Goal: Task Accomplishment & Management: Manage account settings

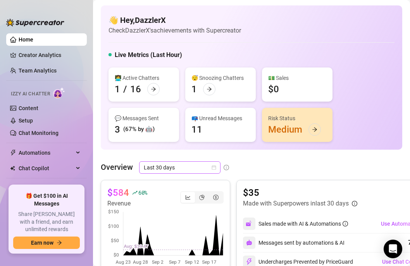
click at [196, 169] on span "Last 30 days" at bounding box center [180, 168] width 72 height 12
click at [194, 165] on span "Last 30 days" at bounding box center [180, 168] width 72 height 12
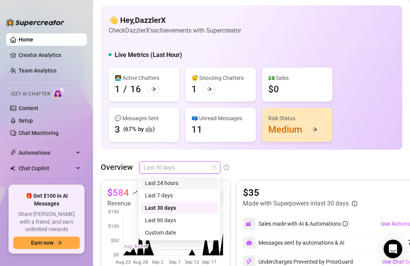
click at [179, 186] on div "Last 24 hours" at bounding box center [179, 183] width 69 height 9
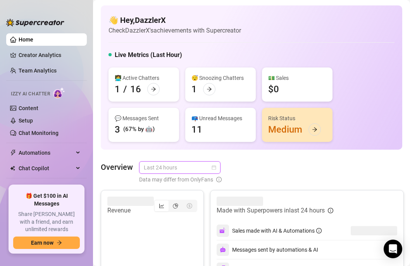
click at [183, 166] on span "Last 24 hours" at bounding box center [180, 168] width 72 height 12
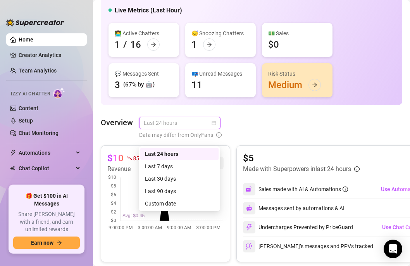
scroll to position [48, 0]
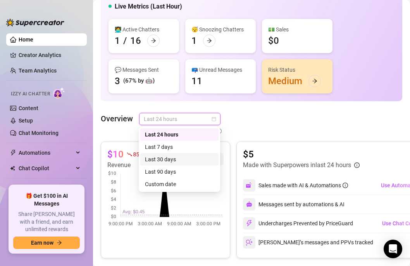
click at [170, 161] on div "Last 30 days" at bounding box center [179, 159] width 69 height 9
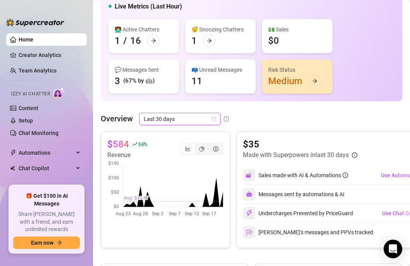
scroll to position [23, 0]
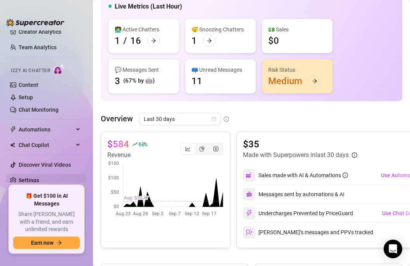
click at [36, 178] on link "Settings" at bounding box center [29, 180] width 21 height 6
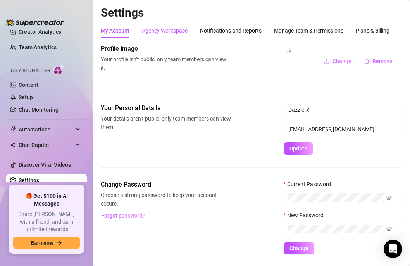
click at [183, 30] on div "Agency Workspace" at bounding box center [165, 30] width 46 height 9
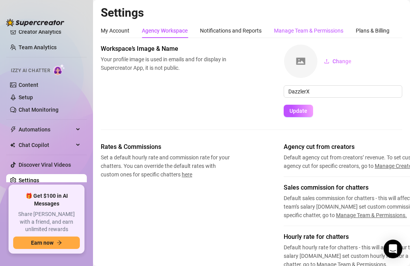
click at [290, 31] on div "Manage Team & Permissions" at bounding box center [308, 30] width 69 height 9
click at [301, 30] on div "Manage Team & Permissions" at bounding box center [308, 30] width 69 height 9
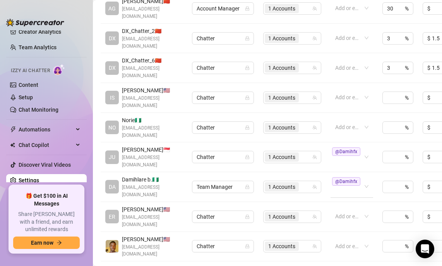
scroll to position [220, 0]
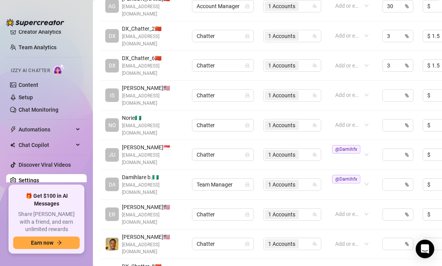
click at [164, 173] on span "Damihlare b. 🇳🇬" at bounding box center [152, 177] width 61 height 9
drag, startPoint x: 123, startPoint y: 156, endPoint x: 133, endPoint y: 165, distance: 14.0
click at [133, 181] on span "[EMAIL_ADDRESS][DOMAIN_NAME]" at bounding box center [152, 188] width 61 height 15
copy span "[EMAIL_ADDRESS][DOMAIN_NAME]"
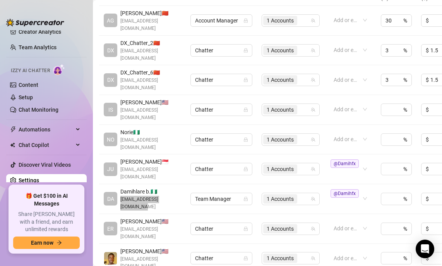
scroll to position [283, 2]
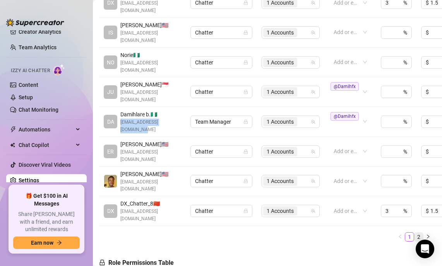
click at [409, 232] on link "2" at bounding box center [419, 236] width 9 height 9
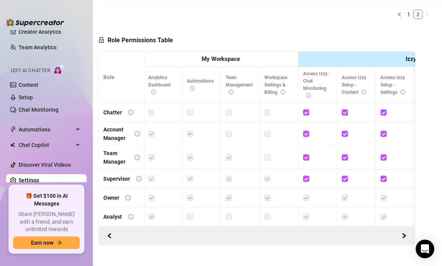
scroll to position [0, 0]
click at [112, 229] on button "button" at bounding box center [109, 235] width 12 height 12
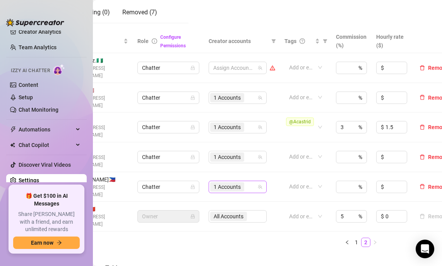
scroll to position [159, 74]
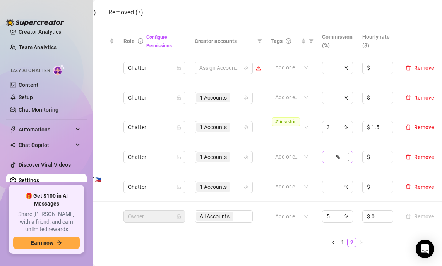
click at [409, 184] on span "Remove" at bounding box center [424, 187] width 20 height 6
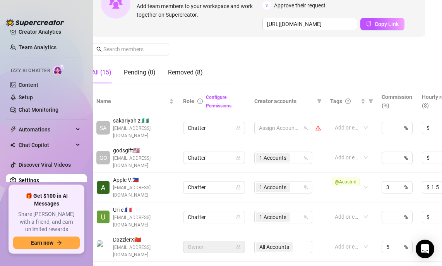
scroll to position [79, 9]
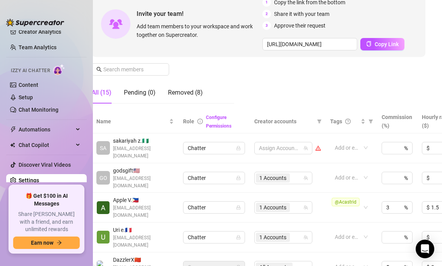
click at [311, 101] on div "Manage Team Members Manage your team members, their commission and hourly rate,…" at bounding box center [259, 38] width 334 height 144
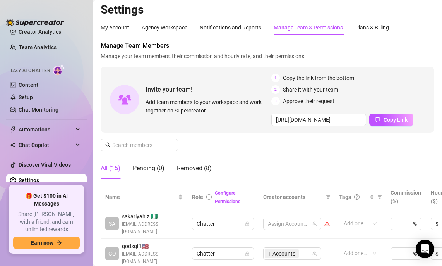
scroll to position [0, 0]
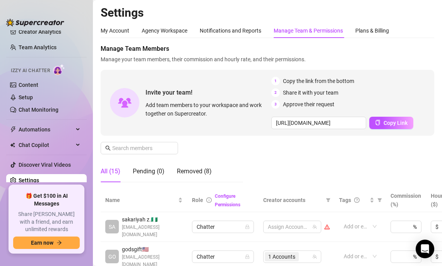
click at [231, 156] on div "Manage Team Members Manage your team members, their commission and hourly rate,…" at bounding box center [268, 116] width 334 height 144
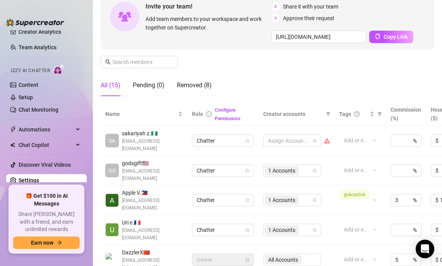
scroll to position [134, 0]
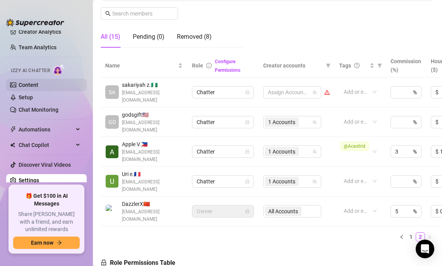
click at [38, 88] on link "Content" at bounding box center [29, 85] width 20 height 6
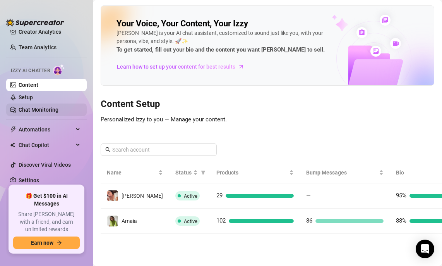
click at [52, 108] on link "Chat Monitoring" at bounding box center [39, 110] width 40 height 6
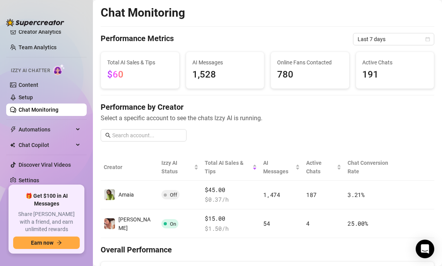
click at [45, 172] on ul "Home Creator Analytics Team Analytics Izzy AI Chatter Content Setup Chat Monito…" at bounding box center [46, 106] width 81 height 152
click at [57, 131] on span "Automations" at bounding box center [46, 129] width 55 height 12
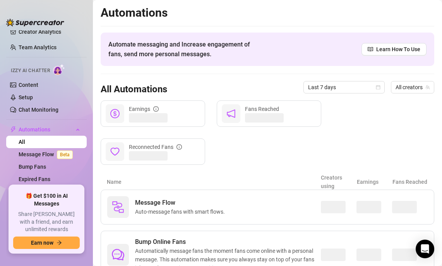
scroll to position [82, 0]
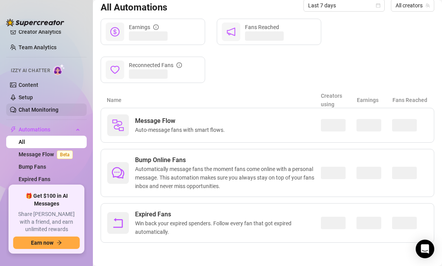
click at [50, 107] on link "Chat Monitoring" at bounding box center [39, 110] width 40 height 6
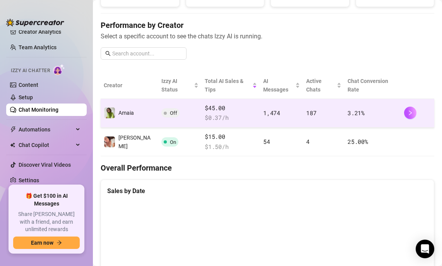
click at [170, 110] on span "Off" at bounding box center [173, 113] width 7 height 6
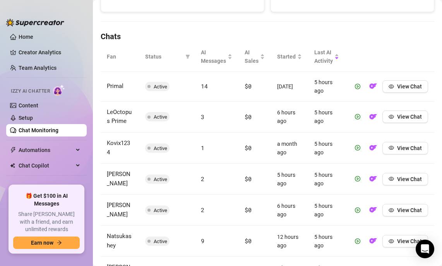
scroll to position [1, 0]
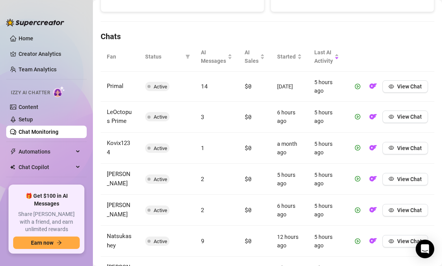
click at [58, 95] on img at bounding box center [59, 91] width 12 height 11
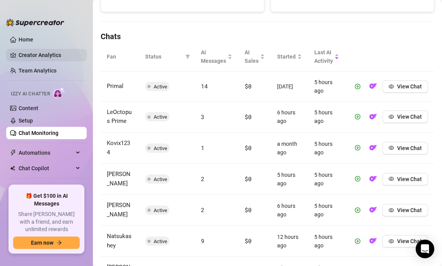
click at [53, 55] on link "Creator Analytics" at bounding box center [50, 55] width 62 height 12
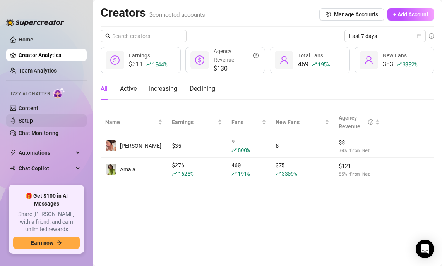
click at [33, 117] on link "Setup" at bounding box center [26, 120] width 14 height 6
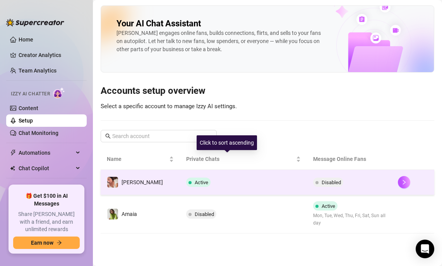
click at [189, 179] on div "Active" at bounding box center [199, 181] width 27 height 9
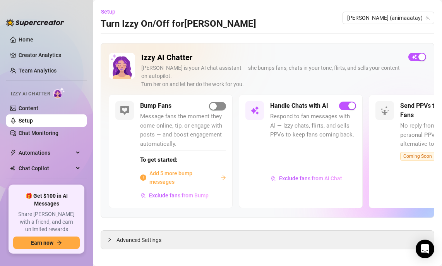
click at [222, 102] on span "button" at bounding box center [217, 106] width 17 height 9
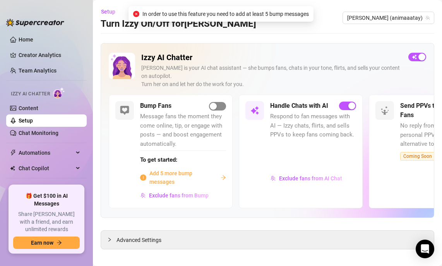
click at [220, 102] on span "button" at bounding box center [217, 106] width 17 height 9
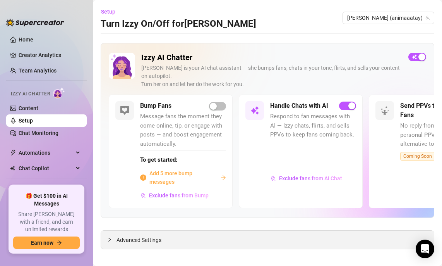
click at [222, 232] on div "Advanced Settings" at bounding box center [267, 239] width 333 height 18
click at [219, 102] on span "button" at bounding box center [217, 106] width 17 height 9
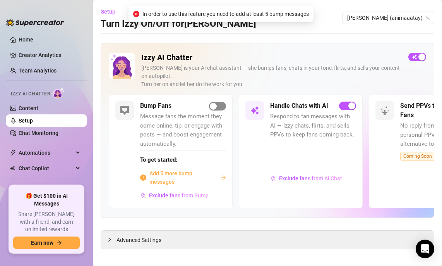
click at [219, 102] on span "button" at bounding box center [217, 106] width 17 height 9
click at [172, 192] on span "Exclude fans from Bump" at bounding box center [179, 195] width 60 height 6
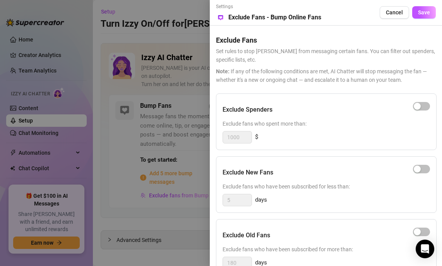
click at [185, 134] on div at bounding box center [221, 133] width 442 height 266
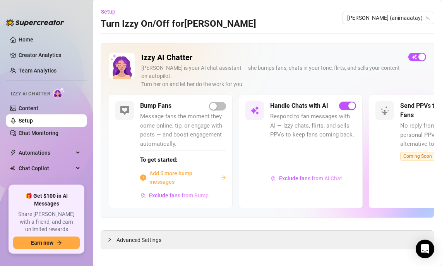
click at [174, 160] on div "To get started: Add 5 more bump messages" at bounding box center [183, 168] width 86 height 36
click at [177, 169] on span "Add 5 more bump messages" at bounding box center [183, 177] width 68 height 17
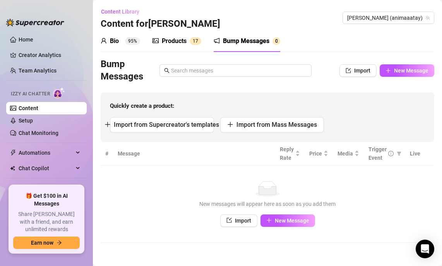
click at [223, 168] on td "No data New messages will appear here as soon as you add them Import New Message" at bounding box center [268, 203] width 334 height 77
click at [38, 108] on link "Content" at bounding box center [29, 108] width 20 height 6
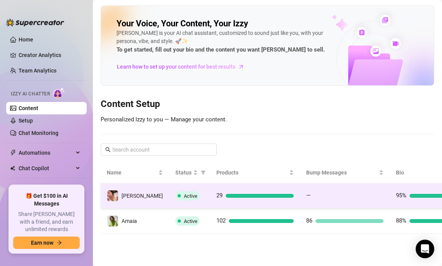
click at [180, 197] on td "Active" at bounding box center [189, 195] width 41 height 25
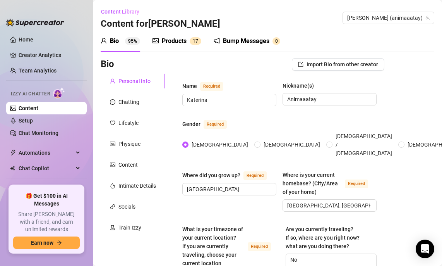
click at [176, 41] on div "Products" at bounding box center [174, 40] width 25 height 9
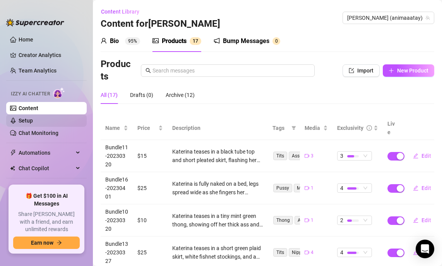
click at [33, 120] on link "Setup" at bounding box center [26, 120] width 14 height 6
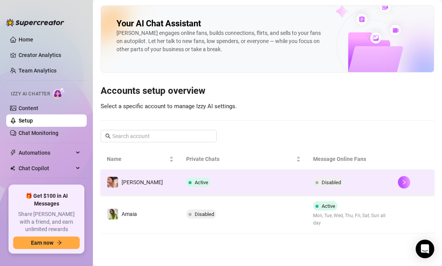
click at [336, 180] on div "Disabled" at bounding box center [329, 181] width 33 height 9
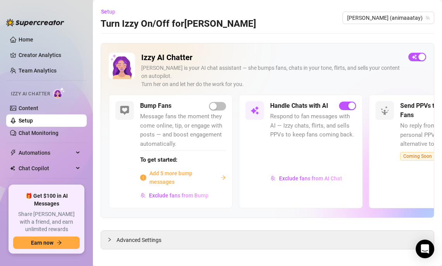
click at [409, 62] on div "Izzy AI Chatter [PERSON_NAME] is your AI chat assistant — she bumps fans, chats…" at bounding box center [268, 74] width 318 height 42
click at [409, 55] on span "button" at bounding box center [418, 57] width 18 height 9
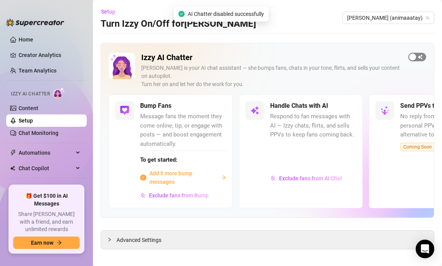
click at [409, 55] on button "button" at bounding box center [418, 57] width 18 height 9
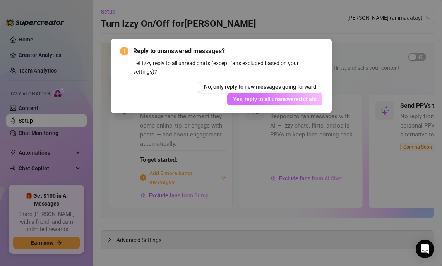
click at [293, 101] on span "Yes, reply to all unanswered chats" at bounding box center [275, 99] width 84 height 6
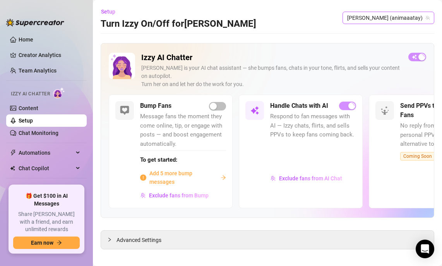
click at [409, 22] on span "[PERSON_NAME] (animaaatay)" at bounding box center [388, 18] width 82 height 12
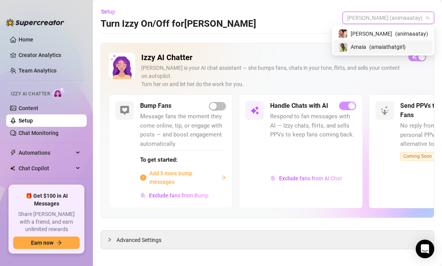
click at [395, 45] on span "( amaiathatgirl )" at bounding box center [387, 47] width 36 height 9
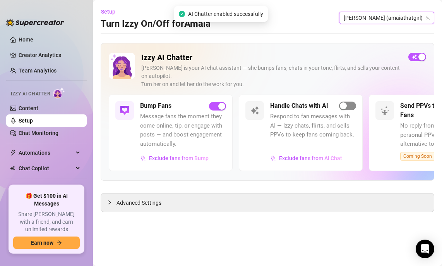
click at [351, 101] on span "button" at bounding box center [347, 105] width 17 height 9
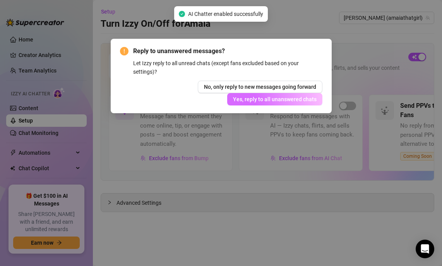
click at [299, 95] on button "Yes, reply to all unanswered chats" at bounding box center [274, 99] width 95 height 12
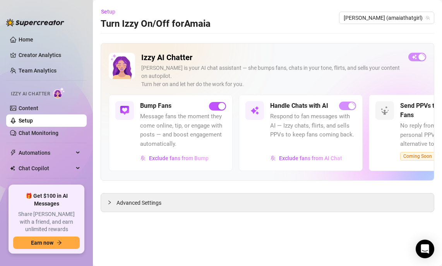
click at [241, 159] on div "Handle Chats with AI Respond to fan messages with AI — Izzy chats, flirts, and …" at bounding box center [301, 133] width 124 height 76
drag, startPoint x: 329, startPoint y: 150, endPoint x: 326, endPoint y: 180, distance: 29.6
click at [326, 180] on div "Izzy AI Chatter [PERSON_NAME] is your AI chat assistant — she bumps fans, chats…" at bounding box center [268, 127] width 334 height 169
click at [278, 193] on div "Advanced Settings" at bounding box center [267, 202] width 333 height 18
click at [150, 198] on span "Advanced Settings" at bounding box center [139, 202] width 45 height 9
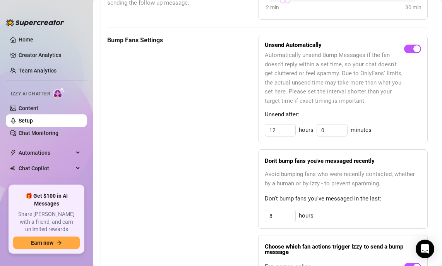
scroll to position [589, 0]
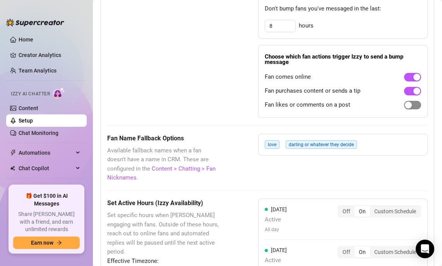
click at [409, 101] on span "button" at bounding box center [412, 105] width 17 height 9
click at [382, 111] on div "These settings control all of [PERSON_NAME]'s features — including Bump Fans, H…" at bounding box center [267, 96] width 321 height 935
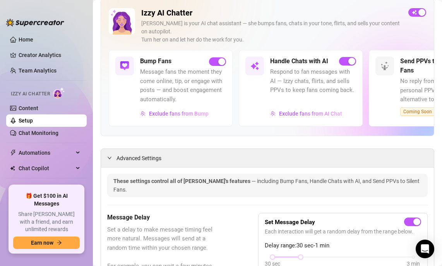
scroll to position [0, 0]
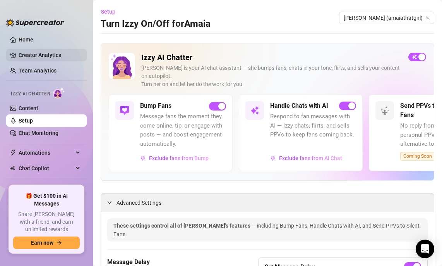
click at [49, 53] on link "Creator Analytics" at bounding box center [50, 55] width 62 height 12
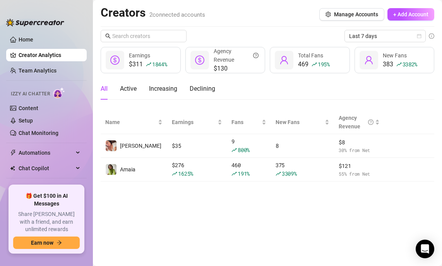
click at [217, 194] on main "Creators 2 connected accounts Manage Accounts + Add Account Last 7 days $311 18…" at bounding box center [267, 133] width 349 height 266
click at [364, 40] on span "Last 7 days" at bounding box center [385, 36] width 72 height 12
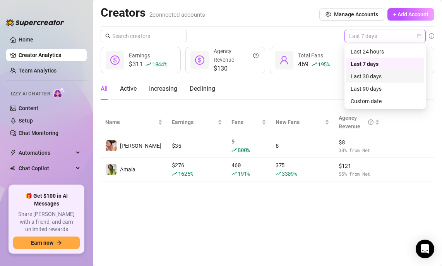
click at [365, 77] on div "Last 30 days" at bounding box center [385, 76] width 69 height 9
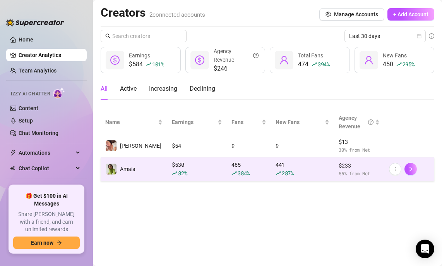
click at [286, 167] on div "441 287 %" at bounding box center [303, 168] width 54 height 17
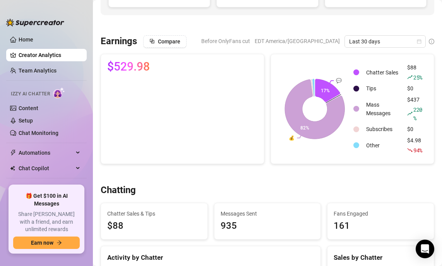
scroll to position [105, 0]
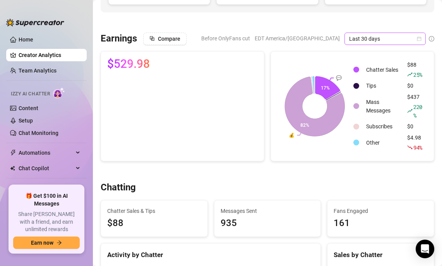
click at [388, 35] on span "Last 30 days" at bounding box center [385, 39] width 72 height 12
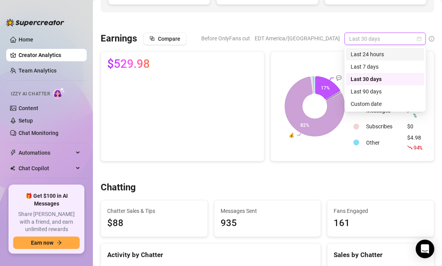
click at [377, 49] on div "Last 24 hours" at bounding box center [385, 54] width 78 height 12
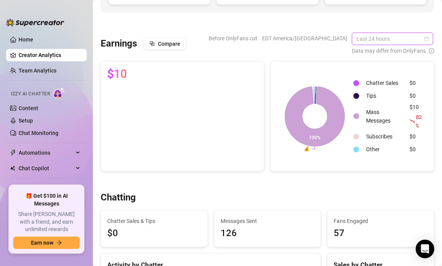
click at [382, 38] on span "Last 24 hours" at bounding box center [393, 39] width 72 height 12
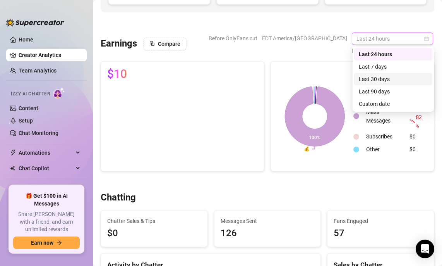
click at [376, 76] on div "Last 30 days" at bounding box center [393, 79] width 69 height 9
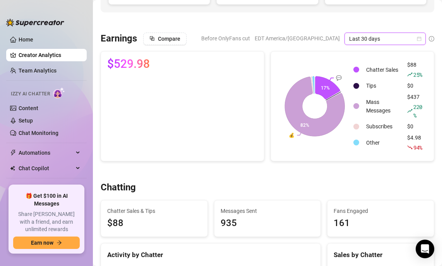
drag, startPoint x: 384, startPoint y: 38, endPoint x: 384, endPoint y: 46, distance: 8.9
click at [384, 38] on span "Last 30 days" at bounding box center [385, 39] width 72 height 12
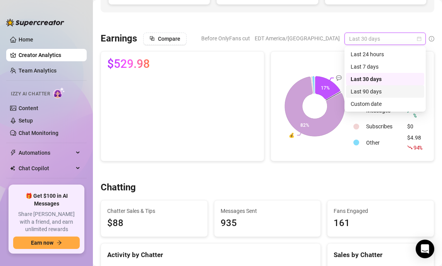
click at [373, 88] on div "Last 90 days" at bounding box center [385, 91] width 69 height 9
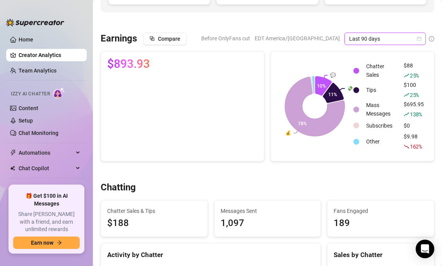
click at [296, 170] on div at bounding box center [268, 171] width 334 height 8
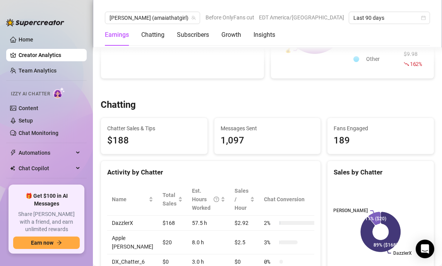
scroll to position [191, 0]
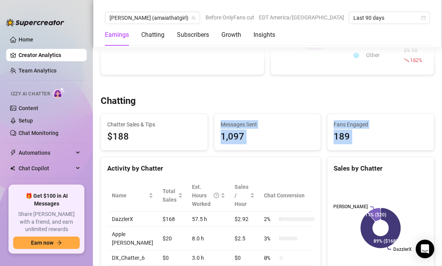
drag, startPoint x: 268, startPoint y: 110, endPoint x: 260, endPoint y: 155, distance: 45.1
click at [260, 155] on div "Chatting Chatter Sales & Tips $188 Messages Sent 1,097 Fans Engaged 189 Activit…" at bounding box center [268, 225] width 340 height 261
drag, startPoint x: 260, startPoint y: 155, endPoint x: 268, endPoint y: 101, distance: 54.8
click at [268, 101] on div "Chatting Chatter Sales & Tips $188 Messages Sent 1,097 Fans Engaged 189 Activit…" at bounding box center [268, 225] width 340 height 261
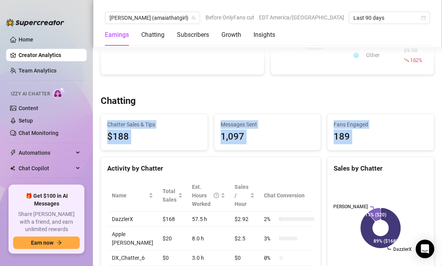
click at [268, 101] on div "Chatting" at bounding box center [268, 101] width 334 height 12
drag, startPoint x: 266, startPoint y: 101, endPoint x: 262, endPoint y: 166, distance: 64.4
click at [262, 166] on div "Chatting Chatter Sales & Tips $188 Messages Sent 1,097 Fans Engaged 189 Activit…" at bounding box center [268, 225] width 340 height 261
click at [262, 166] on div "Activity by Chatter" at bounding box center [210, 168] width 207 height 10
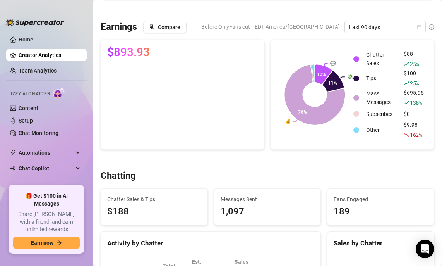
scroll to position [199, 0]
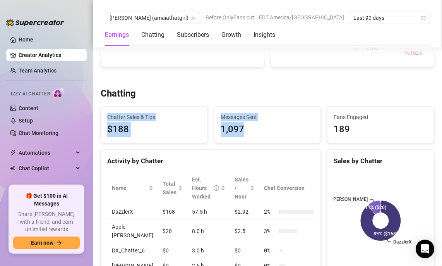
drag, startPoint x: 275, startPoint y: 139, endPoint x: 279, endPoint y: 94, distance: 45.2
click at [279, 94] on div "Chatting Chatter Sales & Tips $188 Messages Sent 1,097 Fans Engaged 189 Activit…" at bounding box center [268, 218] width 340 height 261
click at [279, 94] on div "Chatting" at bounding box center [268, 94] width 334 height 12
drag, startPoint x: 279, startPoint y: 95, endPoint x: 278, endPoint y: 143, distance: 48.0
click at [278, 143] on div "Chatting Chatter Sales & Tips $188 Messages Sent 1,097 Fans Engaged 189 Activit…" at bounding box center [268, 218] width 340 height 261
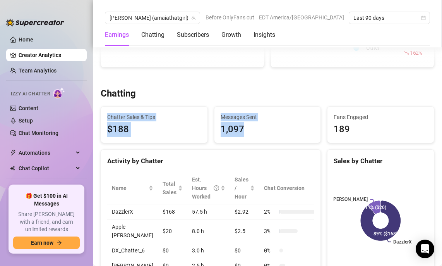
click at [278, 143] on div "Chatting Chatter Sales & Tips $188 Messages Sent 1,097 Fans Engaged 189 Activit…" at bounding box center [268, 218] width 340 height 261
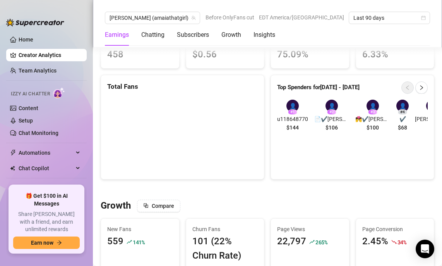
scroll to position [557, 0]
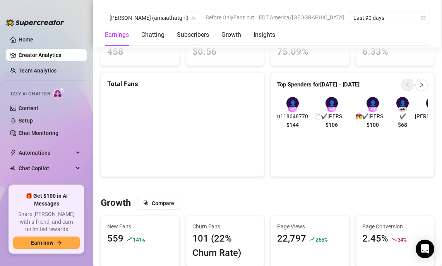
click at [295, 129] on span "$144" at bounding box center [293, 124] width 12 height 9
drag, startPoint x: 295, startPoint y: 133, endPoint x: 333, endPoint y: 136, distance: 37.7
click at [333, 132] on div "👤 # 1 u118648770 $144 👤 # 2 📄✔️[PERSON_NAME] $106 👤 # 3 💏✔️[PERSON_NAME] | not …" at bounding box center [352, 114] width 151 height 35
click at [333, 132] on div "👤 # 2 📄✔️[PERSON_NAME] $106" at bounding box center [331, 114] width 35 height 35
click at [334, 132] on div "👤 # 2 📄✔️[PERSON_NAME] $106" at bounding box center [331, 114] width 35 height 35
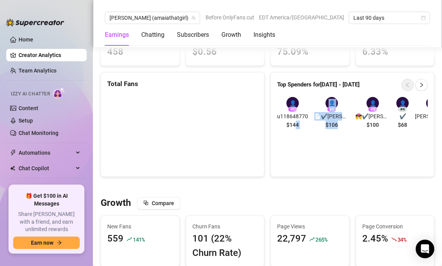
click at [328, 129] on span "$106" at bounding box center [332, 124] width 12 height 9
click at [373, 132] on div "👤 # 3 💏✔️[PERSON_NAME] | not much sexual exp $100" at bounding box center [373, 114] width 35 height 35
click at [362, 120] on span "💏✔️[PERSON_NAME] | not much sexual exp" at bounding box center [373, 116] width 35 height 9
click at [367, 129] on span "$100" at bounding box center [373, 124] width 12 height 9
click at [372, 132] on div "👤 # 3 💏✔️[PERSON_NAME] | not much sexual exp $100" at bounding box center [373, 114] width 35 height 35
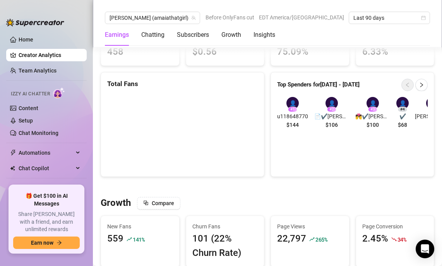
scroll to position [558, 0]
click at [368, 131] on div "👤 # 3 💏✔️[PERSON_NAME] | not much sexual exp $100" at bounding box center [373, 113] width 35 height 35
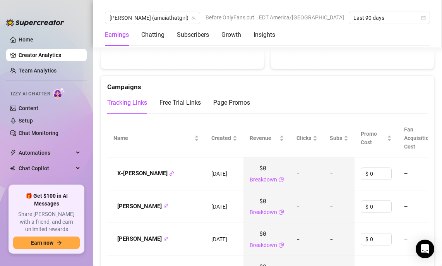
scroll to position [888, 0]
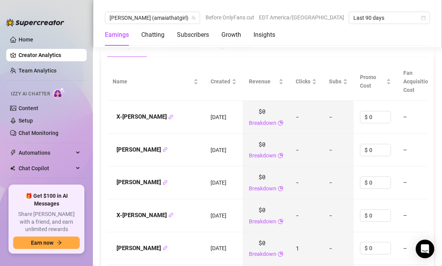
scroll to position [915, 0]
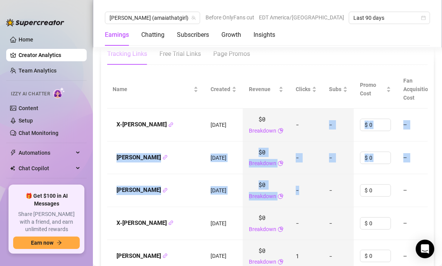
drag, startPoint x: 311, startPoint y: 127, endPoint x: 309, endPoint y: 189, distance: 61.6
click at [323, 174] on td "-" at bounding box center [338, 157] width 31 height 33
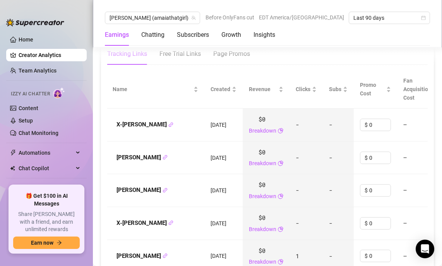
scroll to position [940, 0]
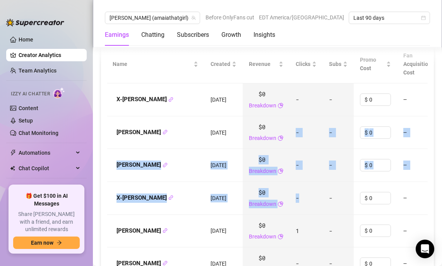
drag, startPoint x: 284, startPoint y: 129, endPoint x: 280, endPoint y: 211, distance: 81.8
click at [280, 211] on tbody "X-[PERSON_NAME] [DATE] $0 Breakdown - - $ 0 — $0 - Last scan: 4 hours ago X-[PE…" at bounding box center [348, 247] width 482 height 328
click at [290, 211] on td "-" at bounding box center [306, 198] width 33 height 33
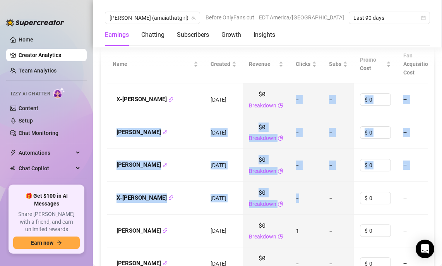
drag, startPoint x: 281, startPoint y: 223, endPoint x: 281, endPoint y: 103, distance: 120.1
click at [281, 103] on tbody "X-[PERSON_NAME] [DATE] $0 Breakdown - - $ 0 — $0 - Last scan: 4 hours ago X-[PE…" at bounding box center [348, 247] width 482 height 328
click at [290, 103] on td "-" at bounding box center [306, 99] width 33 height 33
drag, startPoint x: 278, startPoint y: 102, endPoint x: 274, endPoint y: 222, distance: 120.1
click at [274, 222] on tbody "X-[PERSON_NAME] [DATE] $0 Breakdown - - $ 0 — $0 - Last scan: 4 hours ago X-[PE…" at bounding box center [348, 247] width 482 height 328
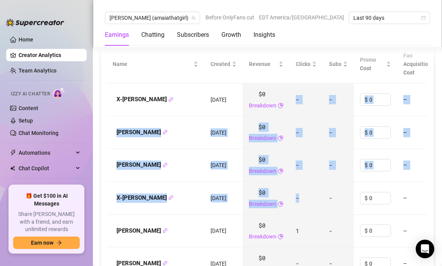
click at [290, 215] on td "-" at bounding box center [306, 198] width 33 height 33
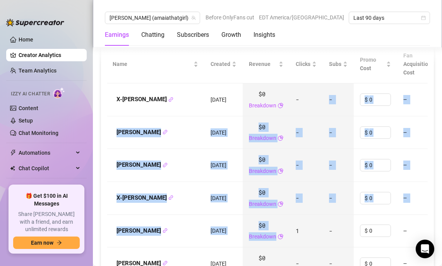
drag, startPoint x: 275, startPoint y: 232, endPoint x: 275, endPoint y: 110, distance: 121.6
click at [275, 110] on tbody "X-[PERSON_NAME] [DATE] $0 Breakdown - - $ 0 — $0 - Last scan: 4 hours ago X-[PE…" at bounding box center [348, 247] width 482 height 328
click at [290, 110] on td "-" at bounding box center [306, 99] width 33 height 33
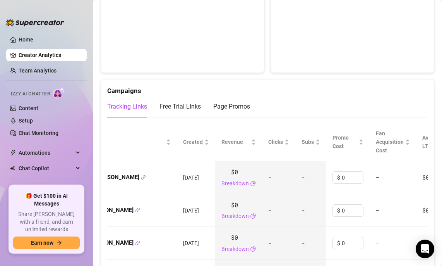
scroll to position [0, 34]
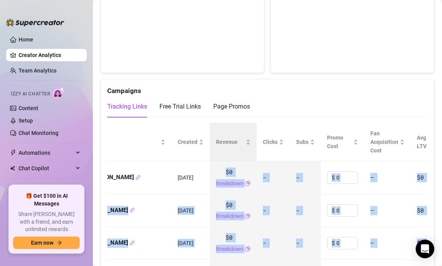
drag, startPoint x: 223, startPoint y: 174, endPoint x: 187, endPoint y: 170, distance: 35.8
click at [187, 170] on body "Home Creator Analytics Team Analytics Izzy AI Chatter Content Setup Chat Monito…" at bounding box center [221, 133] width 442 height 266
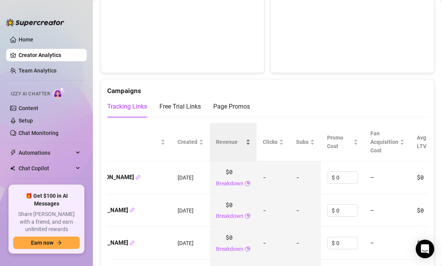
click at [216, 146] on div "Revenue" at bounding box center [233, 141] width 34 height 9
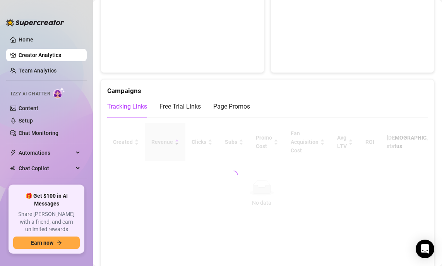
scroll to position [0, 12]
click at [141, 111] on div "Tracking Links" at bounding box center [127, 106] width 40 height 9
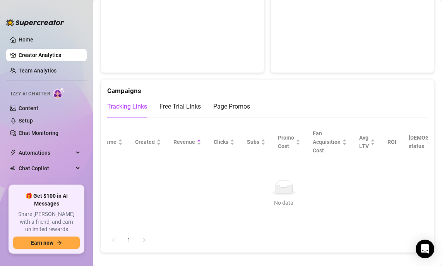
click at [139, 111] on div "Tracking Links" at bounding box center [127, 106] width 40 height 9
click at [136, 111] on div "Tracking Links" at bounding box center [127, 106] width 40 height 9
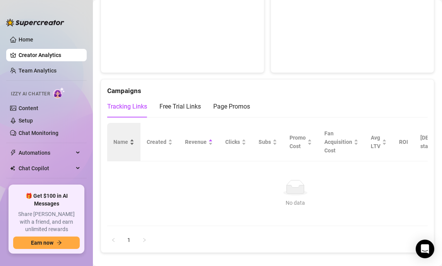
click at [122, 146] on span "Name" at bounding box center [120, 141] width 15 height 9
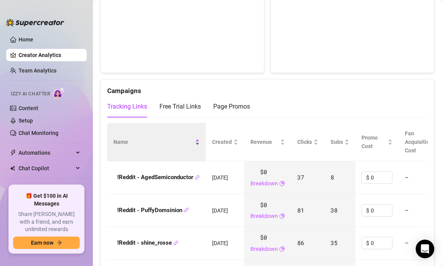
click at [197, 146] on div "Name" at bounding box center [156, 141] width 86 height 9
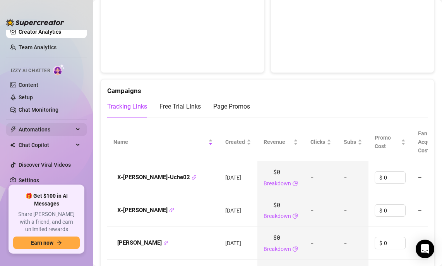
scroll to position [23, 0]
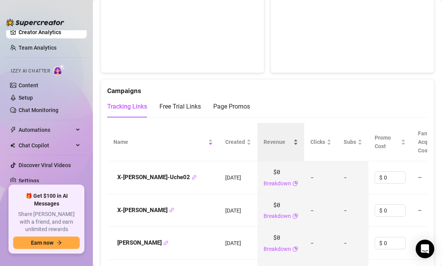
click at [264, 146] on span "Revenue" at bounding box center [278, 141] width 28 height 9
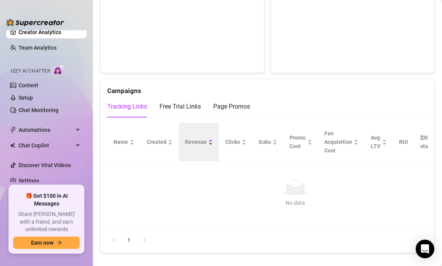
click at [199, 146] on span "Revenue" at bounding box center [196, 141] width 22 height 9
click at [218, 124] on div "Tracking Links Free Trial Links Page Promos" at bounding box center [267, 110] width 321 height 28
click at [141, 111] on div "Tracking Links" at bounding box center [127, 106] width 40 height 9
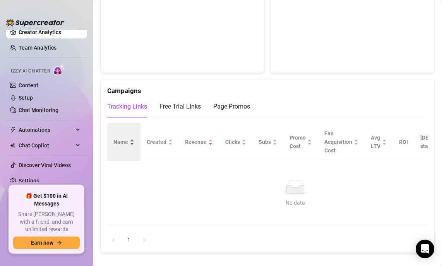
click at [116, 146] on div "Name" at bounding box center [123, 141] width 21 height 9
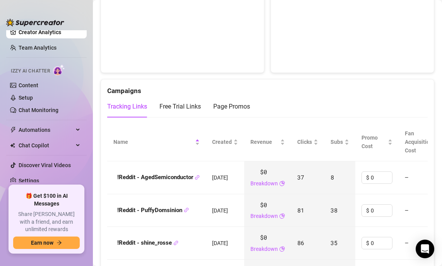
click at [129, 111] on div "Tracking Links" at bounding box center [127, 106] width 40 height 9
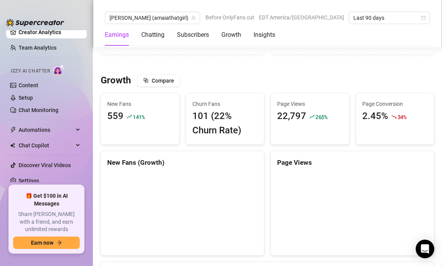
scroll to position [646, 0]
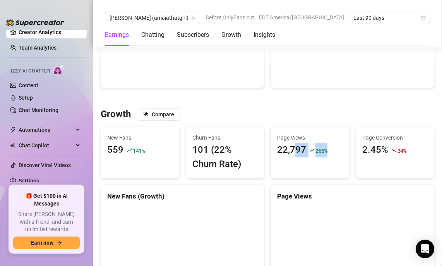
drag, startPoint x: 293, startPoint y: 158, endPoint x: 333, endPoint y: 162, distance: 40.5
click at [333, 157] on div "22,797 265 %" at bounding box center [310, 150] width 66 height 15
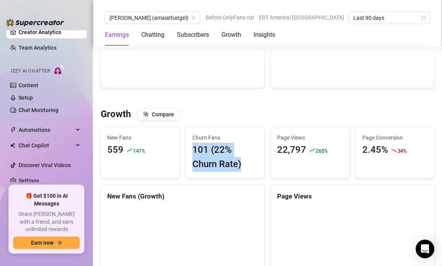
drag, startPoint x: 194, startPoint y: 160, endPoint x: 263, endPoint y: 176, distance: 70.7
click at [263, 176] on div "Churn Fans 101 (22% [PERSON_NAME])" at bounding box center [225, 152] width 78 height 51
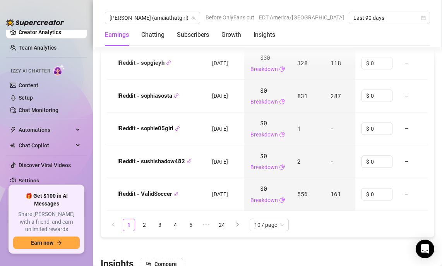
scroll to position [1234, 0]
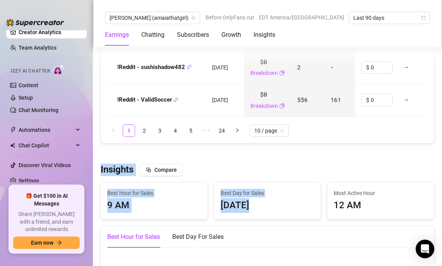
drag, startPoint x: 265, startPoint y: 155, endPoint x: 268, endPoint y: 229, distance: 74.4
drag, startPoint x: 268, startPoint y: 230, endPoint x: 274, endPoint y: 154, distance: 76.1
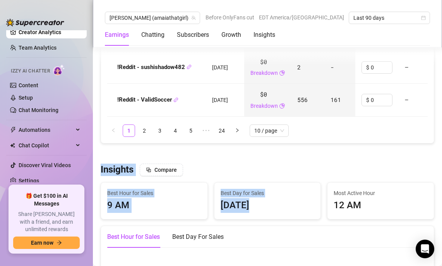
drag, startPoint x: 270, startPoint y: 161, endPoint x: 276, endPoint y: 215, distance: 53.8
click at [276, 213] on div "[DATE]" at bounding box center [268, 205] width 94 height 15
drag, startPoint x: 375, startPoint y: 220, endPoint x: 375, endPoint y: 159, distance: 60.4
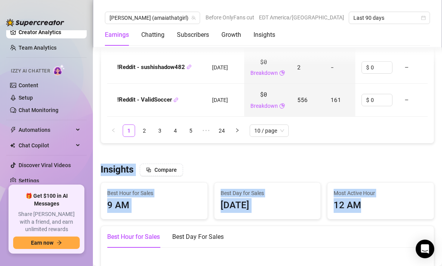
click at [375, 157] on div at bounding box center [268, 153] width 334 height 8
drag, startPoint x: 365, startPoint y: 162, endPoint x: 365, endPoint y: 226, distance: 63.5
click at [365, 219] on div "Most Active Hour 12 AM" at bounding box center [381, 200] width 107 height 36
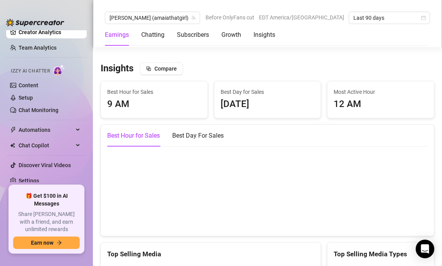
scroll to position [1339, 0]
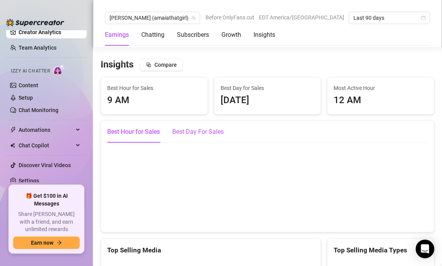
click at [197, 136] on div "Best Day For Sales" at bounding box center [198, 131] width 52 height 9
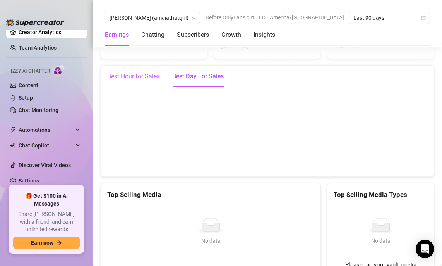
scroll to position [1394, 0]
click at [140, 88] on div "Best Hour for Sales" at bounding box center [133, 77] width 53 height 22
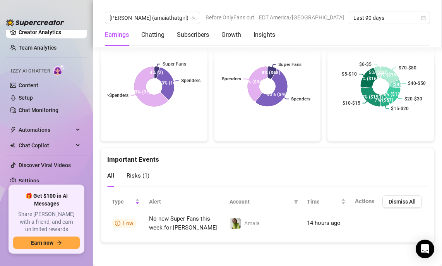
scroll to position [1720, 0]
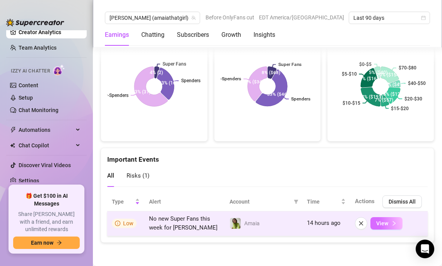
click at [385, 224] on span "View" at bounding box center [382, 223] width 12 height 6
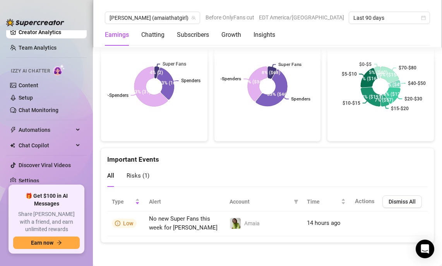
click at [132, 170] on div "Risks ( 1 )" at bounding box center [138, 176] width 23 height 22
click at [136, 181] on div "Risks ( 1 )" at bounding box center [138, 176] width 23 height 22
click at [144, 178] on span "Risks ( 1 )" at bounding box center [138, 175] width 23 height 7
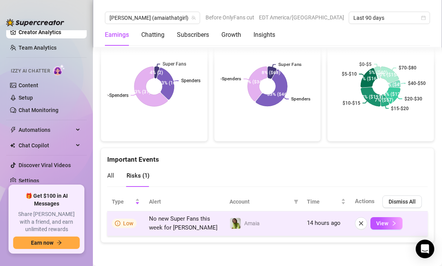
click at [409, 222] on div "View" at bounding box center [389, 223] width 68 height 12
click at [405, 223] on div "View" at bounding box center [389, 223] width 68 height 12
click at [401, 222] on button "View" at bounding box center [387, 223] width 32 height 12
click at [388, 222] on button "View" at bounding box center [387, 223] width 32 height 12
click at [359, 224] on icon "close" at bounding box center [361, 222] width 5 height 5
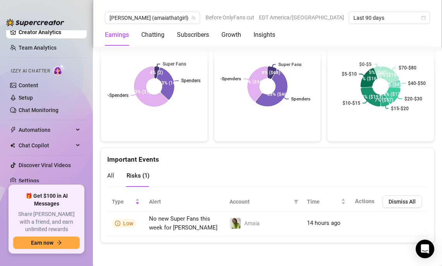
click at [356, 159] on div "Important Events" at bounding box center [267, 156] width 321 height 17
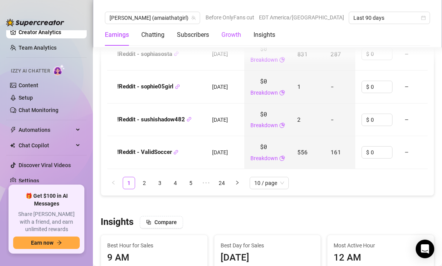
click at [237, 36] on div "Growth" at bounding box center [232, 34] width 20 height 9
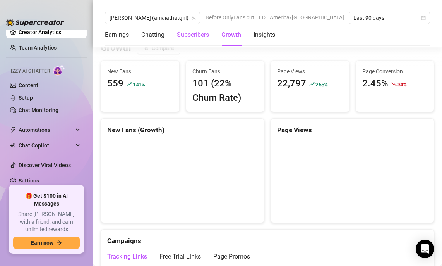
click at [200, 37] on div "Subscribers" at bounding box center [193, 34] width 32 height 9
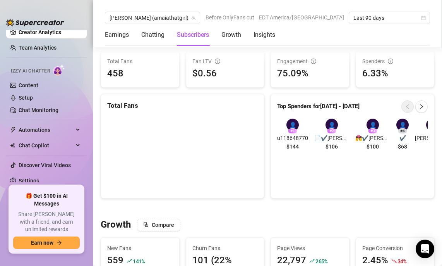
scroll to position [526, 0]
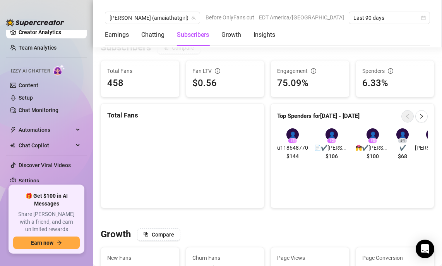
click at [200, 36] on div "Subscribers" at bounding box center [193, 34] width 32 height 9
click at [221, 91] on div "$0.56" at bounding box center [225, 83] width 66 height 15
click at [213, 91] on div "$0.56" at bounding box center [225, 83] width 66 height 15
drag, startPoint x: 219, startPoint y: 96, endPoint x: 194, endPoint y: 95, distance: 25.2
click at [194, 91] on div "$0.56" at bounding box center [225, 83] width 66 height 15
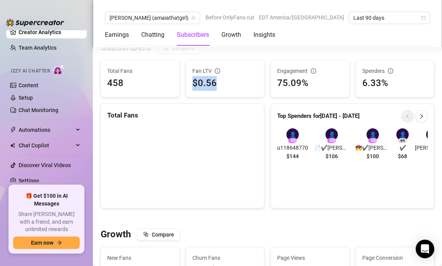
click at [194, 91] on div "$0.56" at bounding box center [225, 83] width 66 height 15
drag, startPoint x: 190, startPoint y: 95, endPoint x: 228, endPoint y: 96, distance: 38.4
click at [228, 96] on div "Fan LTV $0.56" at bounding box center [225, 78] width 78 height 36
click at [228, 91] on div "$0.56" at bounding box center [225, 83] width 66 height 15
drag, startPoint x: 222, startPoint y: 82, endPoint x: 220, endPoint y: 101, distance: 18.4
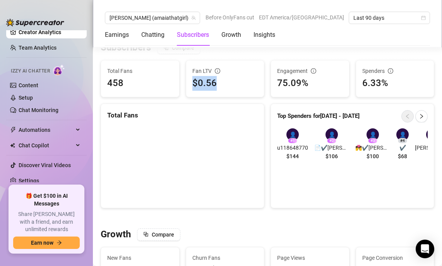
click at [220, 97] on div "Fan LTV $0.56" at bounding box center [225, 78] width 78 height 36
drag, startPoint x: 220, startPoint y: 99, endPoint x: 220, endPoint y: 69, distance: 30.6
click at [220, 69] on div "Subscribers Compare Total Fans 458 Fan LTV $0.56 Engagement 75.09% Spenders 6.3…" at bounding box center [268, 124] width 340 height 166
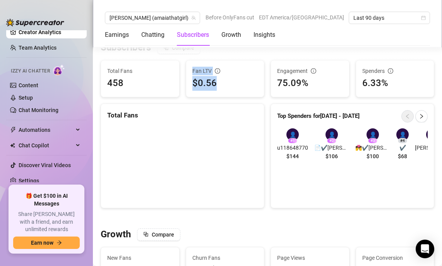
drag, startPoint x: 220, startPoint y: 66, endPoint x: 220, endPoint y: 103, distance: 36.8
click at [220, 103] on div "Subscribers Compare Total Fans 458 Fan LTV $0.56 Engagement 75.09% Spenders 6.3…" at bounding box center [268, 124] width 340 height 166
click at [220, 97] on div "Fan LTV $0.56" at bounding box center [225, 78] width 78 height 36
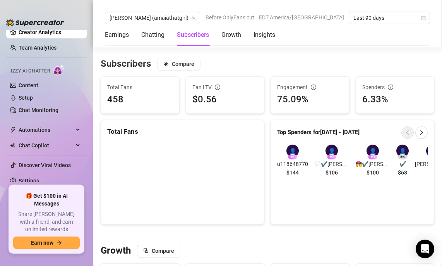
scroll to position [511, 0]
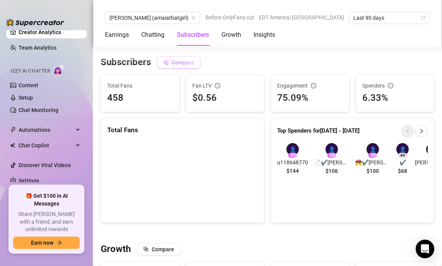
click at [182, 65] on span "Compare" at bounding box center [183, 62] width 22 height 6
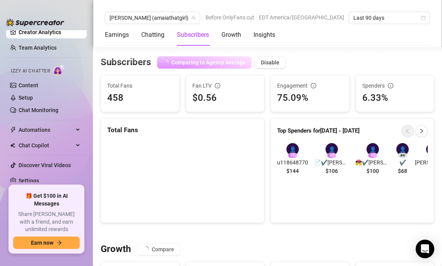
click at [206, 124] on div "Subscribers Comparing to Agency Average Disable Total Fans 458 Fan LTV $0.56 En…" at bounding box center [268, 139] width 340 height 166
click at [215, 112] on div "Fan LTV $0.56" at bounding box center [225, 93] width 78 height 36
click at [232, 39] on div "Growth" at bounding box center [232, 34] width 20 height 9
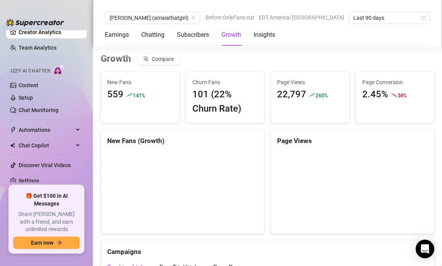
scroll to position [712, 0]
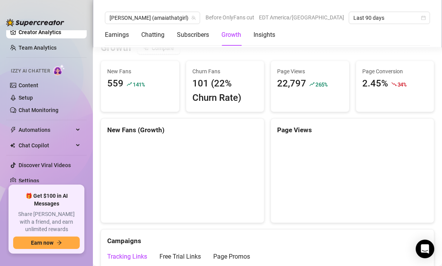
click at [228, 105] on div "101 (22% Churn Rate)" at bounding box center [225, 90] width 66 height 29
drag, startPoint x: 184, startPoint y: 110, endPoint x: 258, endPoint y: 110, distance: 74.0
click at [258, 110] on div "Churn Fans 101 (22% [PERSON_NAME])" at bounding box center [225, 86] width 85 height 52
click at [258, 110] on div "Churn Fans 101 (22% [PERSON_NAME])" at bounding box center [225, 86] width 78 height 51
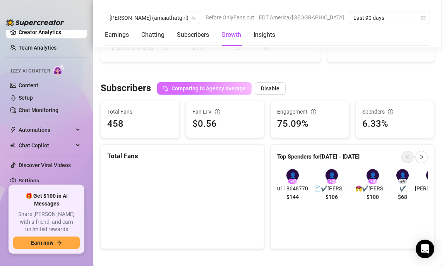
scroll to position [534, 0]
